Goal: Task Accomplishment & Management: Manage account settings

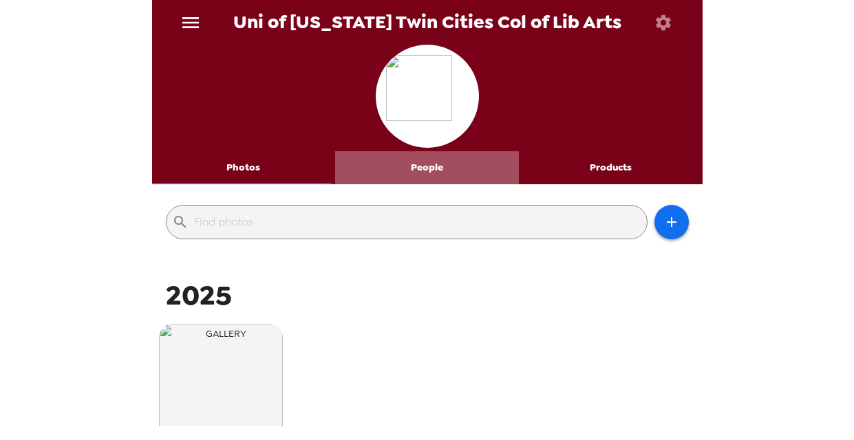
click at [435, 173] on button "People" at bounding box center [427, 167] width 184 height 33
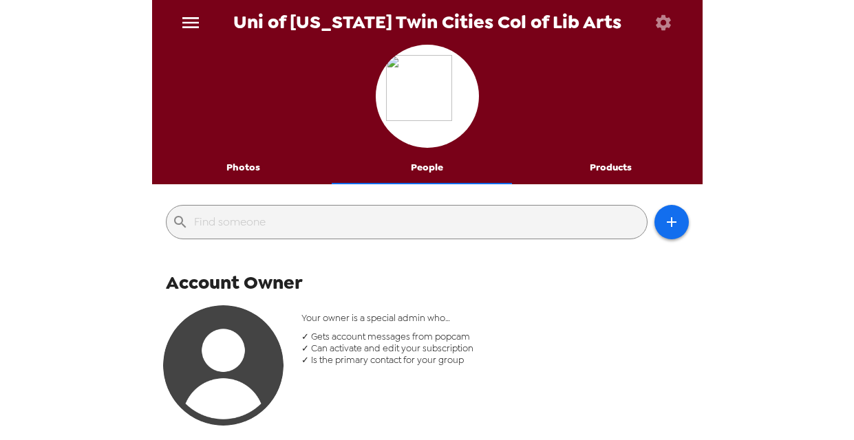
click at [239, 165] on button "Photos" at bounding box center [244, 167] width 184 height 33
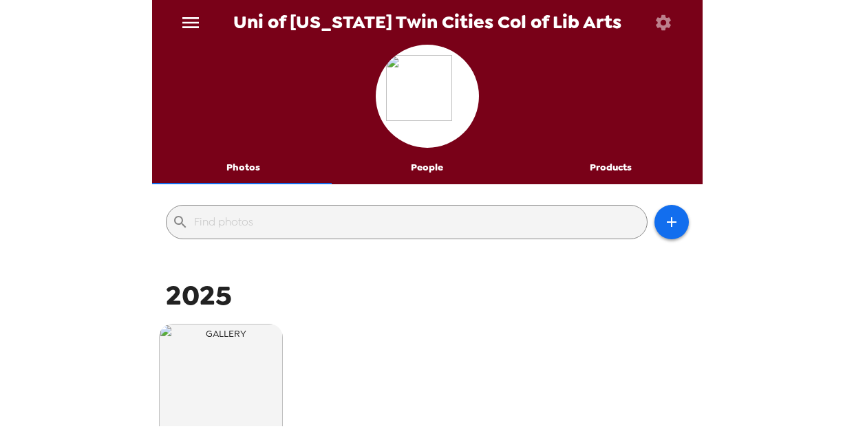
scroll to position [215, 0]
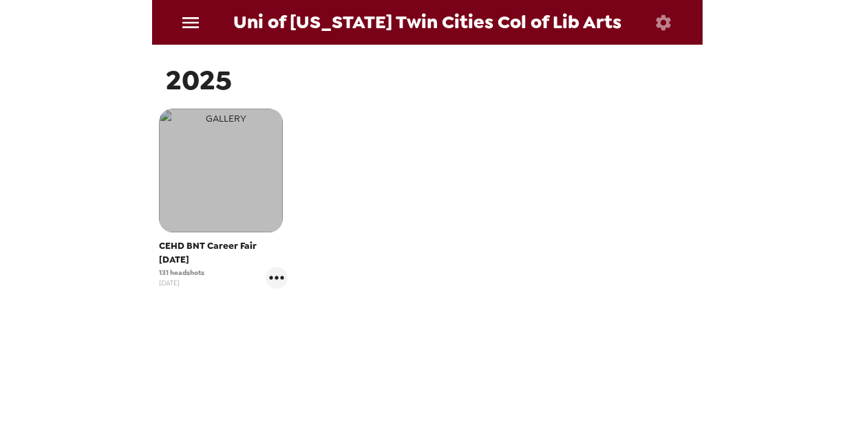
click at [223, 221] on img "button" at bounding box center [221, 171] width 124 height 124
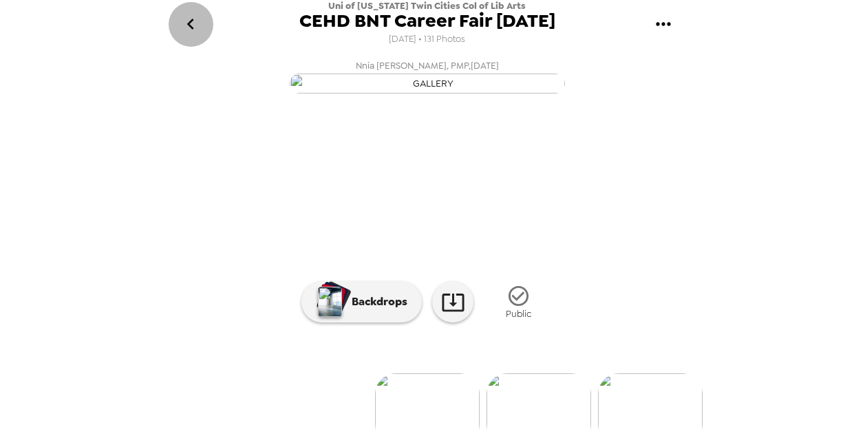
click at [194, 23] on icon "go back" at bounding box center [191, 24] width 22 height 22
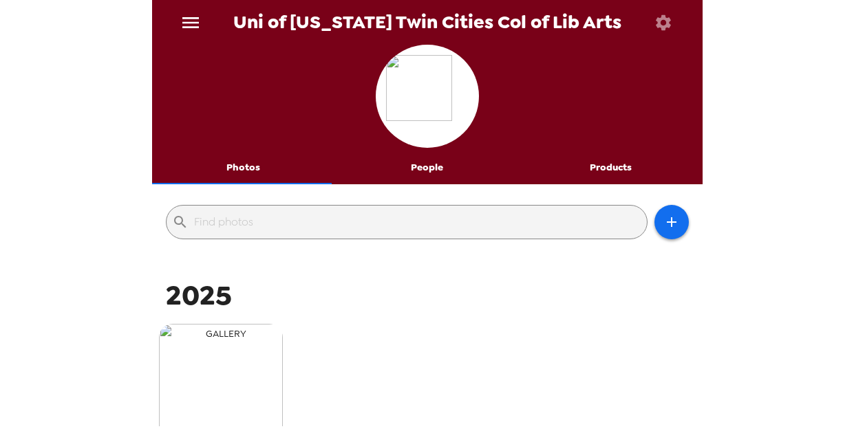
scroll to position [215, 0]
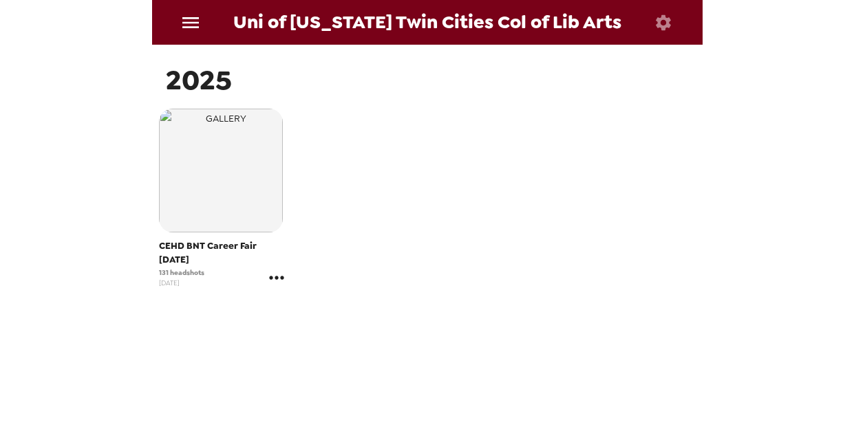
click at [271, 280] on icon "gallery menu" at bounding box center [277, 278] width 22 height 22
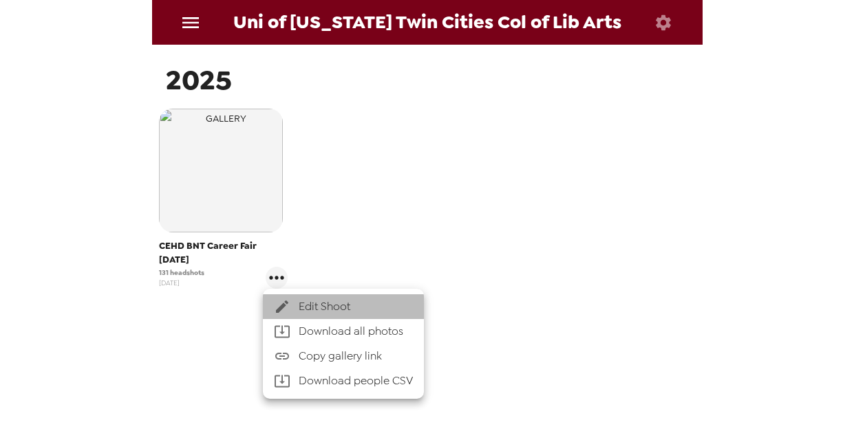
click at [343, 307] on span "Edit Shoot" at bounding box center [356, 307] width 114 height 17
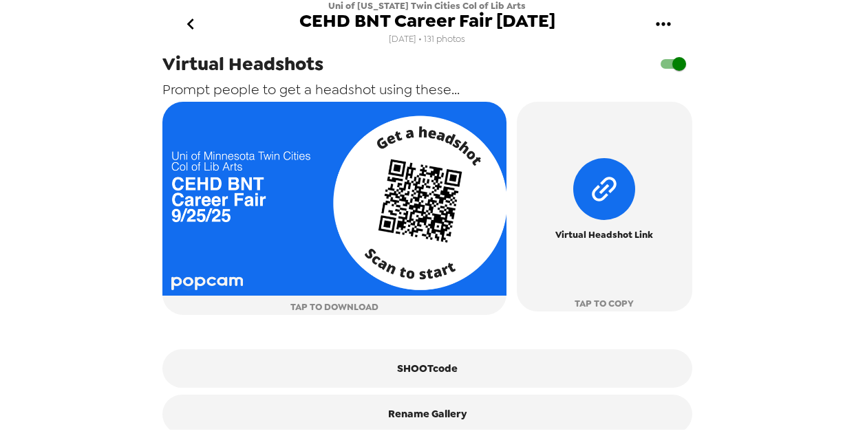
scroll to position [720, 0]
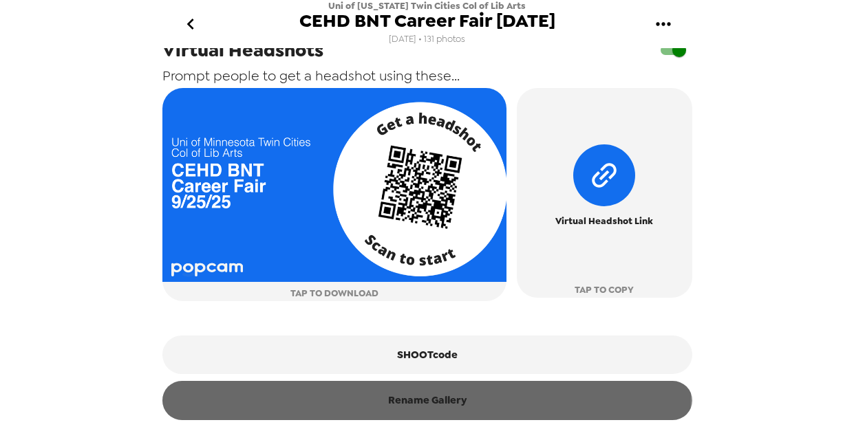
click at [425, 396] on button "Rename Gallery" at bounding box center [427, 400] width 530 height 39
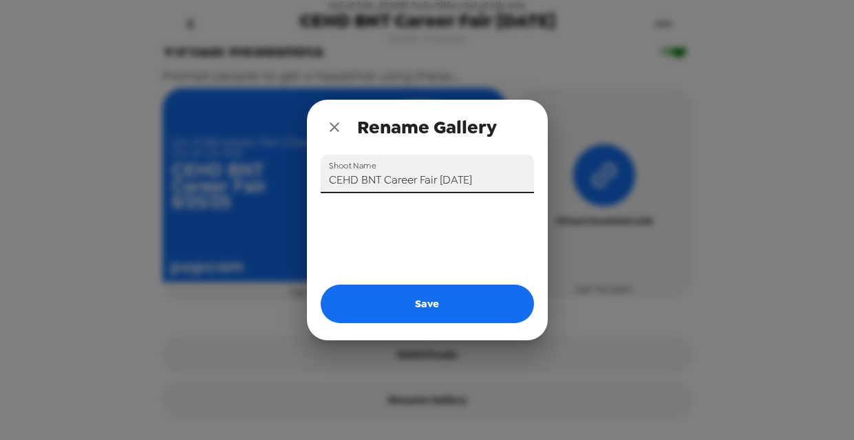
drag, startPoint x: 379, startPoint y: 178, endPoint x: 312, endPoint y: 181, distance: 67.5
click at [312, 181] on div "Shoot Name CEHD BNT Career Fair 9/25/25" at bounding box center [422, 169] width 224 height 50
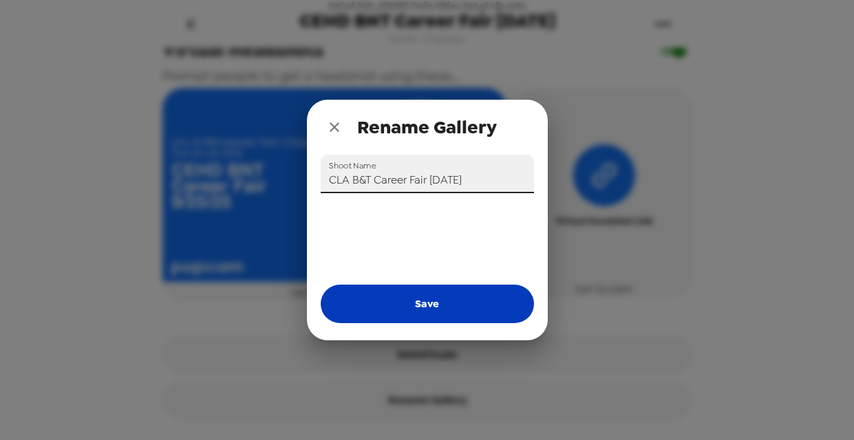
click at [444, 301] on button "Save" at bounding box center [427, 304] width 213 height 39
type input "CEHD BNT Career Fair [DATE]"
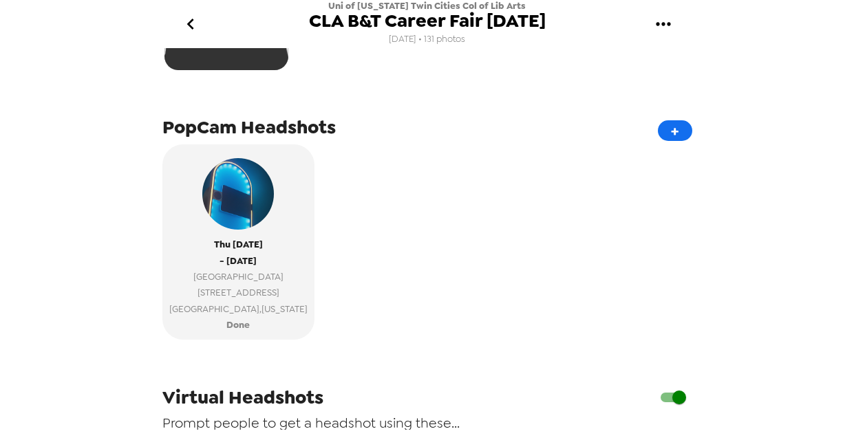
scroll to position [310, 0]
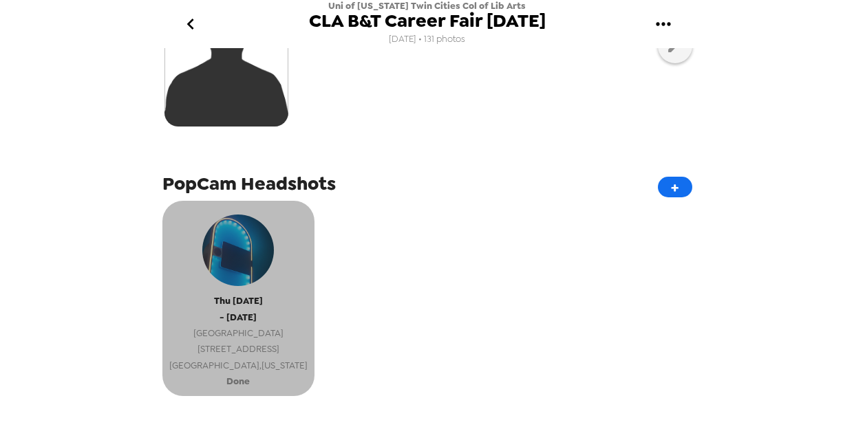
click at [264, 312] on div "Thu 9/25/25 - Thu 9/25/25 Huntington Bank Stadium 420 23rd Avenue Southeast Min…" at bounding box center [238, 291] width 138 height 166
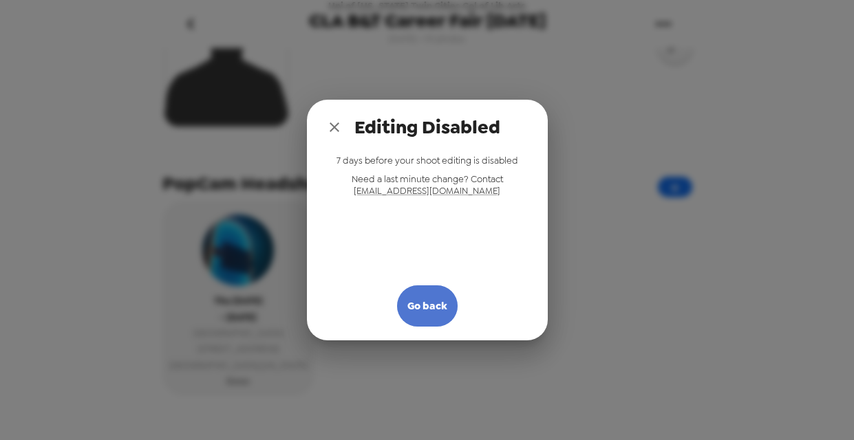
click at [427, 305] on button "Go back" at bounding box center [427, 306] width 61 height 41
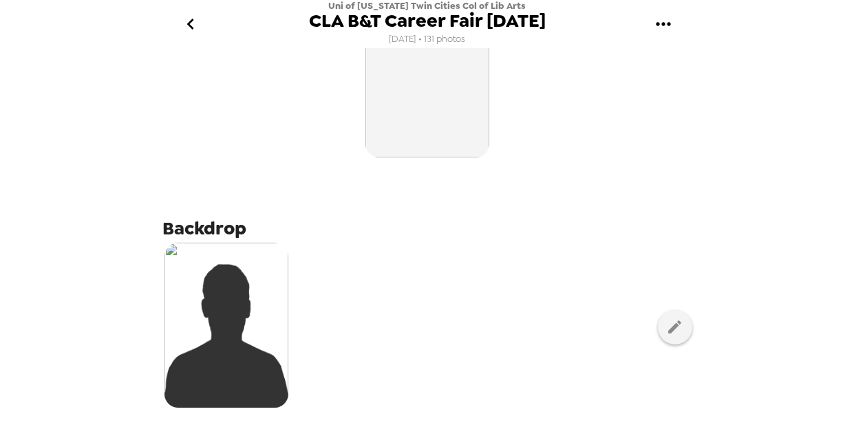
scroll to position [0, 0]
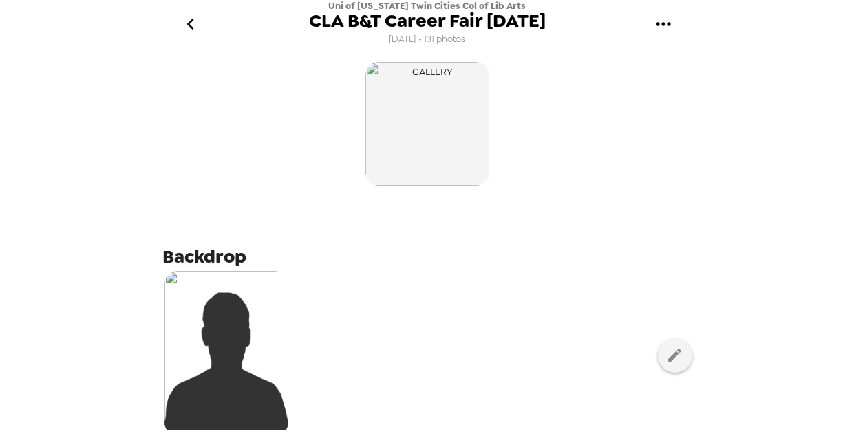
click at [659, 25] on icon "gallery menu" at bounding box center [663, 23] width 14 height 3
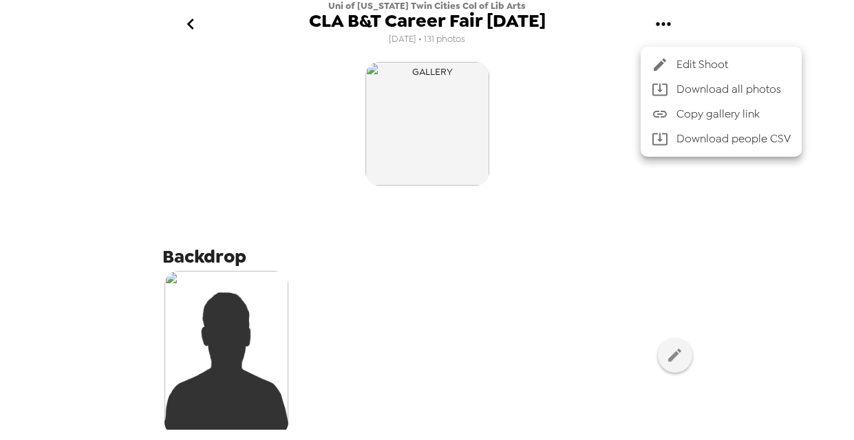
click at [606, 69] on div at bounding box center [427, 220] width 854 height 440
